Goal: Check status

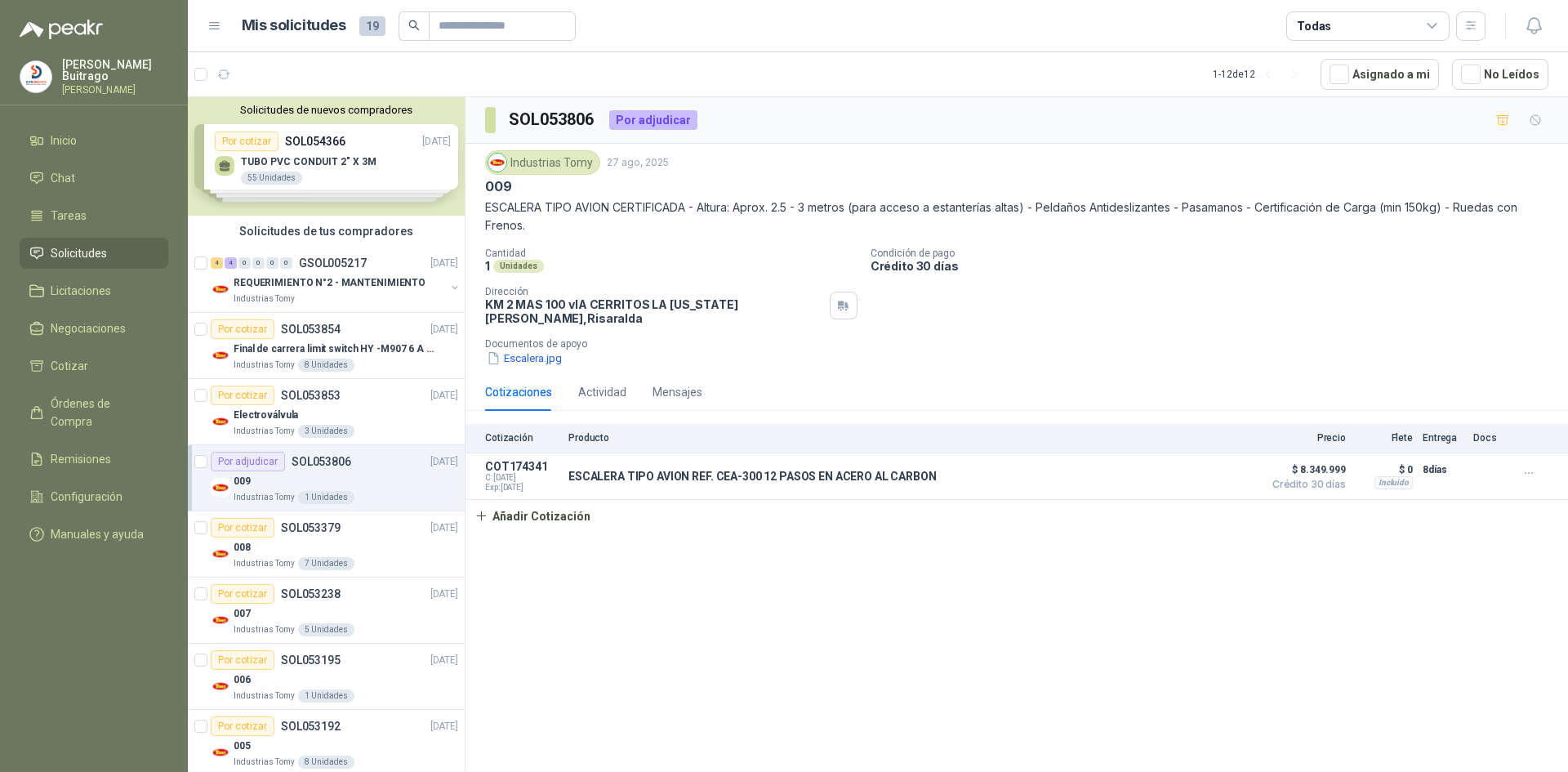
click at [81, 244] on span "Solicitudes" at bounding box center [79, 253] width 56 height 18
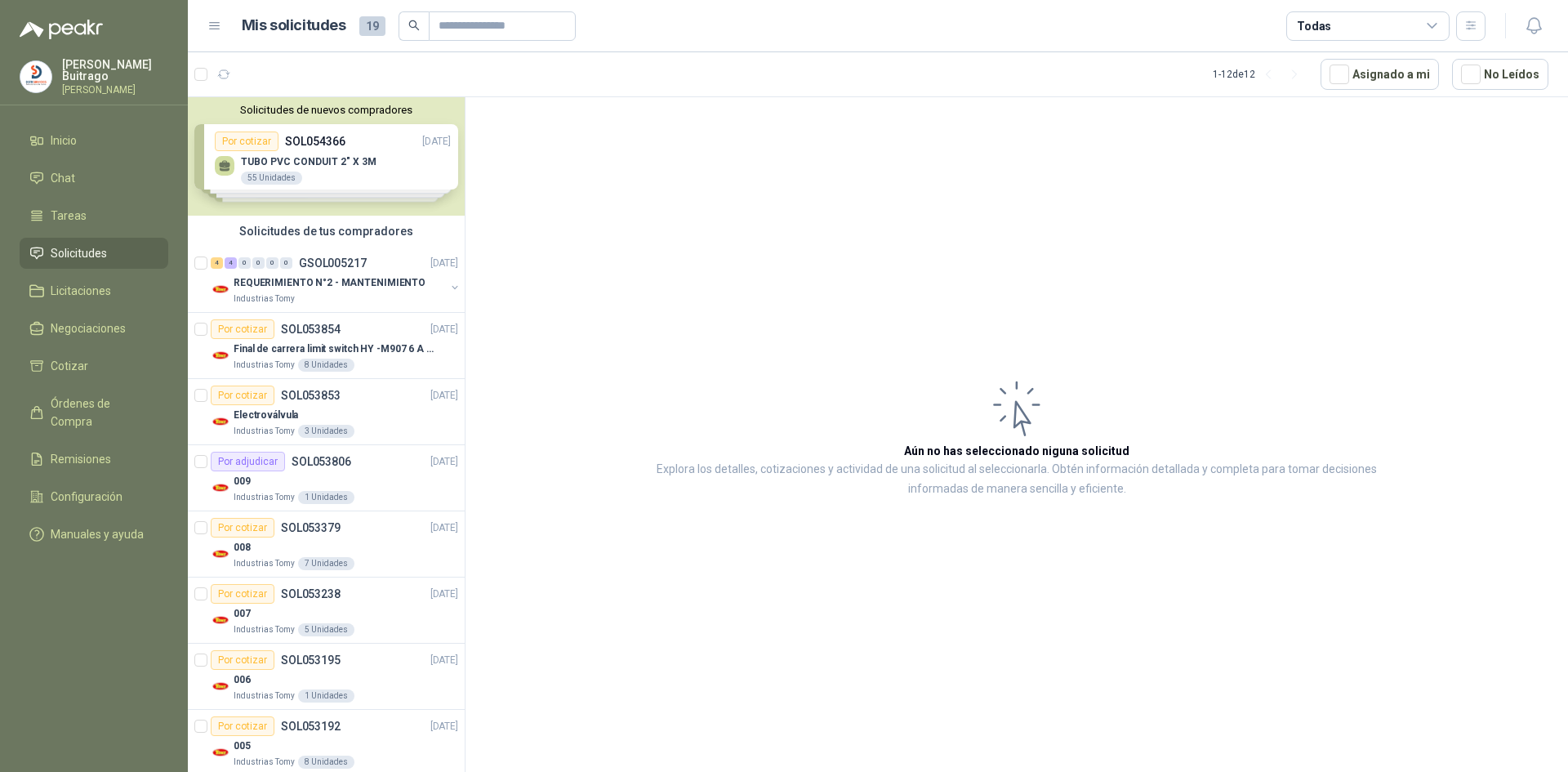
click at [345, 157] on div "Solicitudes de nuevos compradores Por cotizar SOL054366 [DATE] TUBO PVC CONDUIT…" at bounding box center [326, 156] width 277 height 119
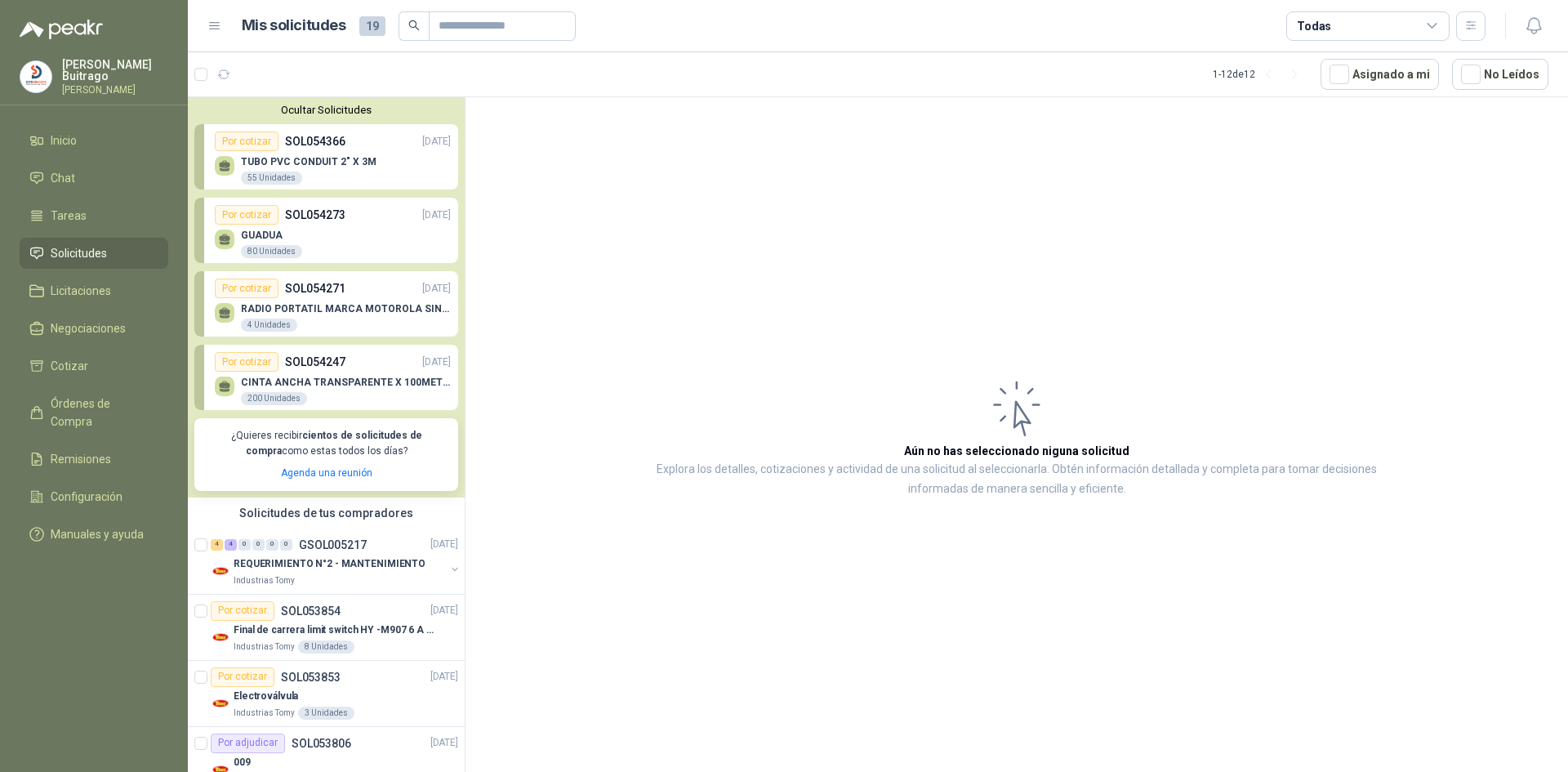
click at [257, 203] on link "Por cotizar SOL054273 [DATE] GUADUA 80 Unidades" at bounding box center [326, 230] width 264 height 65
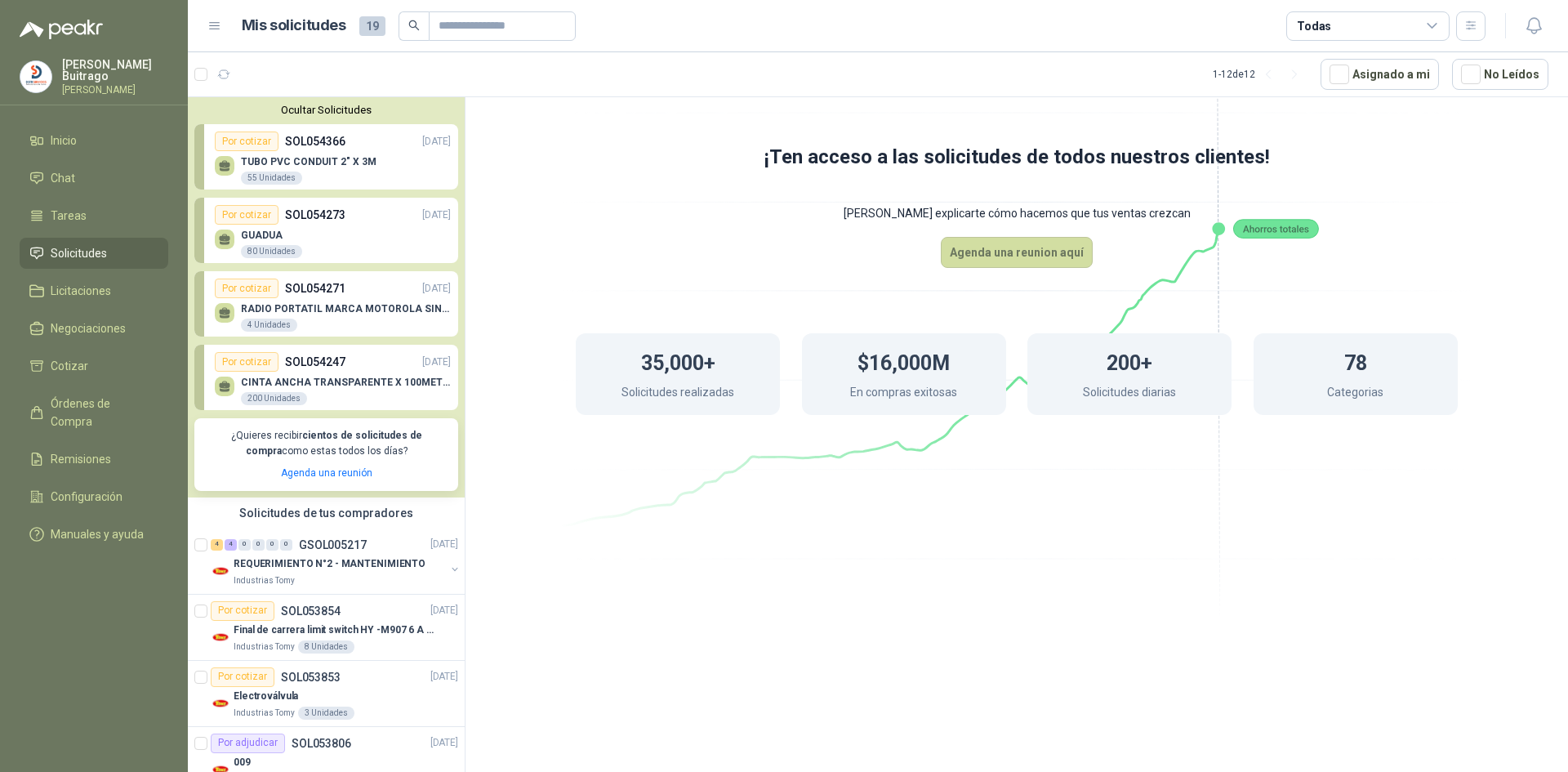
click at [377, 162] on div "TUBO PVC CONDUIT 2" X 3M 55 Unidades" at bounding box center [332, 168] width 236 height 34
click at [393, 157] on div "TUBO PVC CONDUIT 2" X 3M 55 Unidades" at bounding box center [332, 168] width 236 height 34
click at [267, 168] on div "TUBO PVC CONDUIT 2" X 3M 55 Unidades" at bounding box center [309, 171] width 136 height 29
click at [249, 141] on div "Por cotizar" at bounding box center [246, 141] width 63 height 20
